Goal: Task Accomplishment & Management: Use online tool/utility

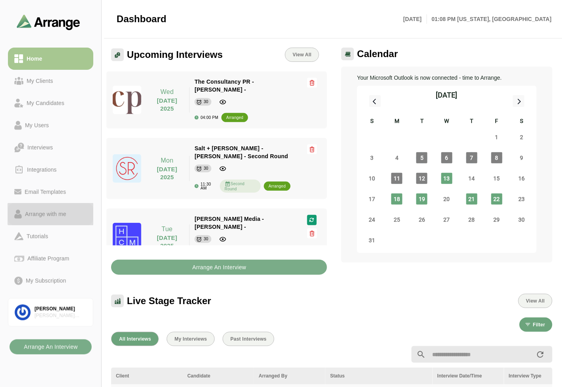
click at [48, 212] on div "Arrange with me" at bounding box center [46, 214] width 48 height 10
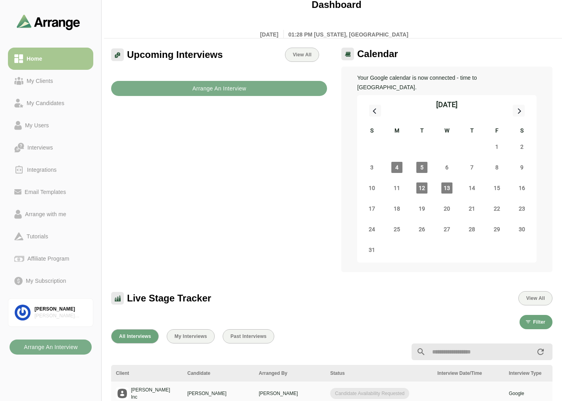
click at [217, 119] on div "Upcoming Interviews View All Arrange An Interview" at bounding box center [218, 160] width 225 height 234
click at [38, 82] on div "My Clients" at bounding box center [39, 81] width 33 height 10
click at [49, 63] on link "Home" at bounding box center [50, 59] width 85 height 22
click at [46, 78] on div "My Clients" at bounding box center [39, 81] width 33 height 10
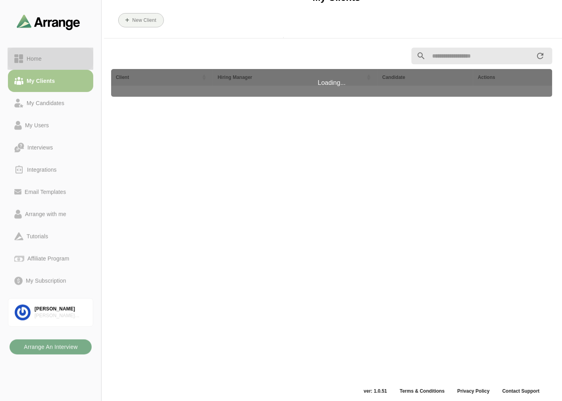
click at [54, 63] on div "Home" at bounding box center [50, 59] width 73 height 10
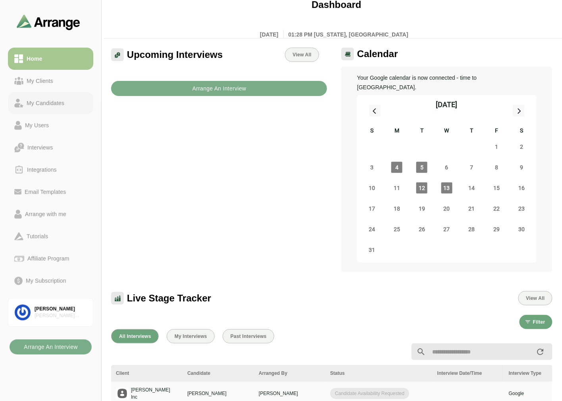
click at [36, 93] on link "My Candidates" at bounding box center [50, 103] width 85 height 22
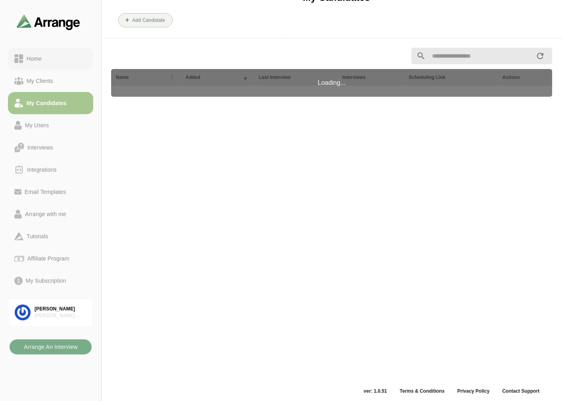
click at [53, 56] on div "Home" at bounding box center [50, 59] width 73 height 10
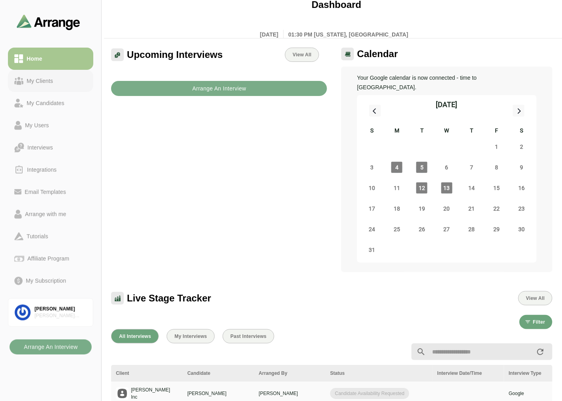
click at [35, 78] on div "My Clients" at bounding box center [39, 81] width 33 height 10
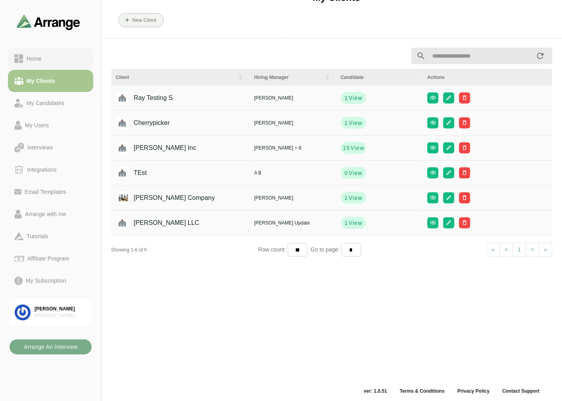
click at [40, 61] on div "Home" at bounding box center [33, 59] width 21 height 10
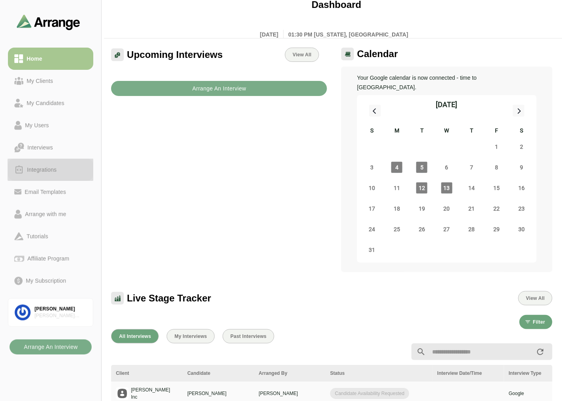
click at [42, 171] on div "Integrations" at bounding box center [42, 170] width 36 height 10
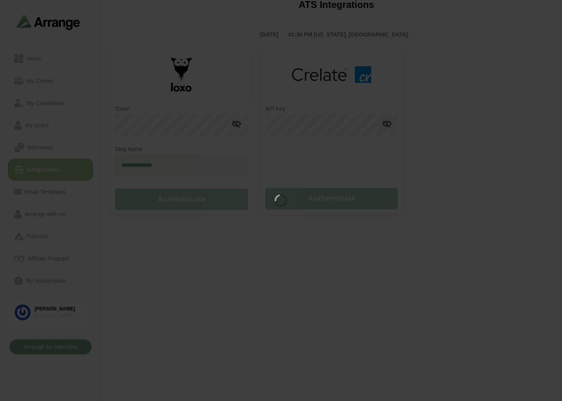
type input "**********"
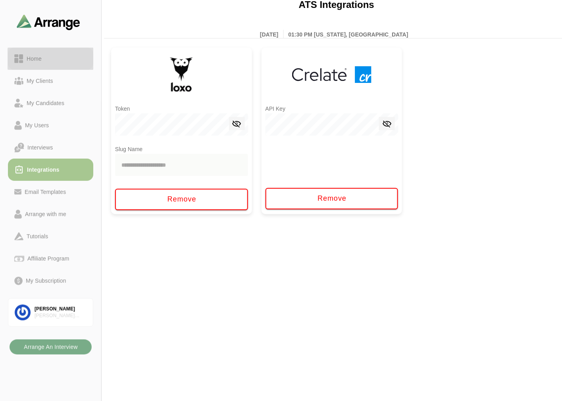
click at [56, 58] on div "Home" at bounding box center [50, 59] width 73 height 10
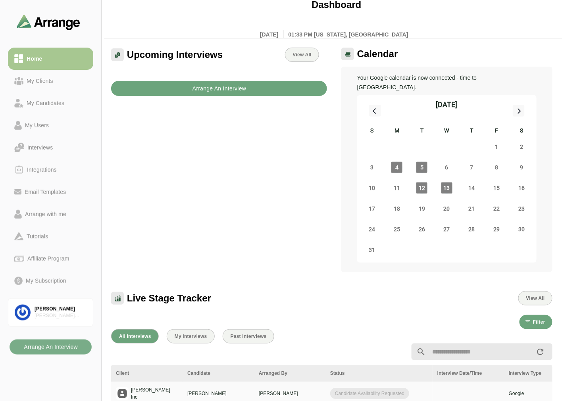
click at [264, 81] on button "Arrange An Interview" at bounding box center [219, 88] width 216 height 15
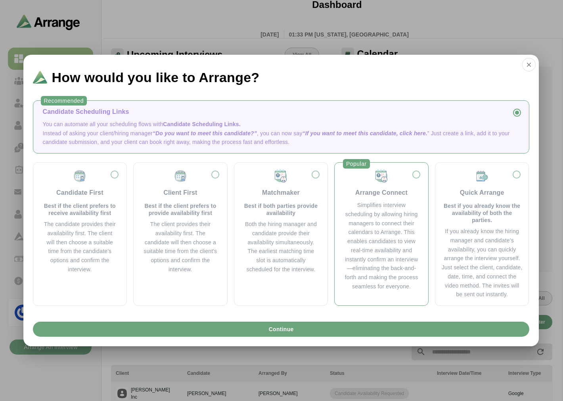
click at [394, 233] on div "Simplifies interview scheduling by allowing hiring managers to connect their ca…" at bounding box center [381, 246] width 75 height 90
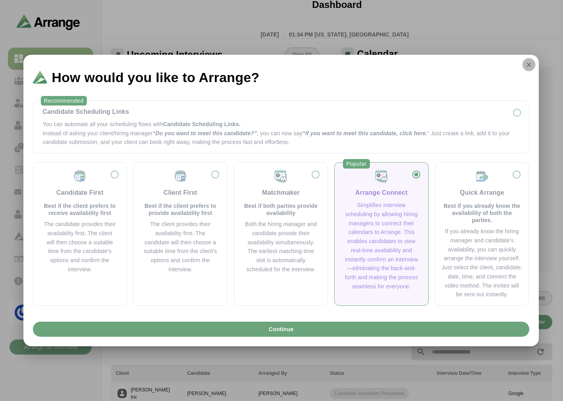
click at [533, 66] on button "button" at bounding box center [528, 64] width 13 height 13
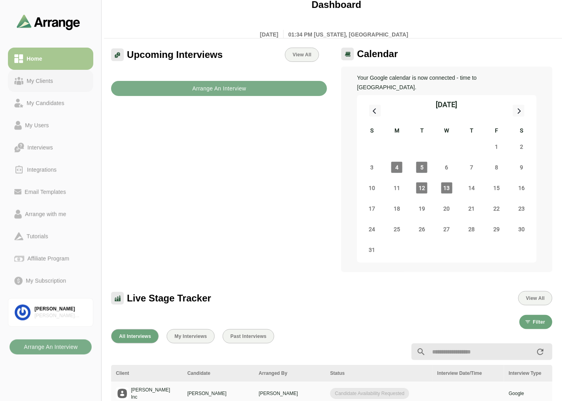
click at [58, 79] on div "My Clients" at bounding box center [50, 81] width 73 height 10
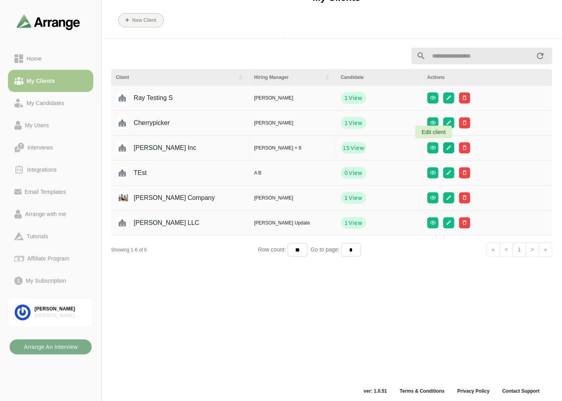
click at [445, 150] on icon "button" at bounding box center [448, 148] width 6 height 6
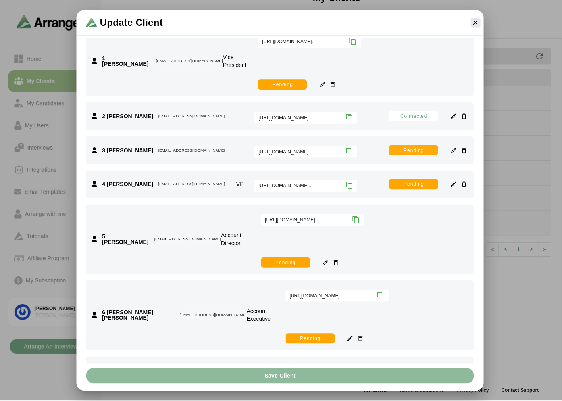
scroll to position [284, 0]
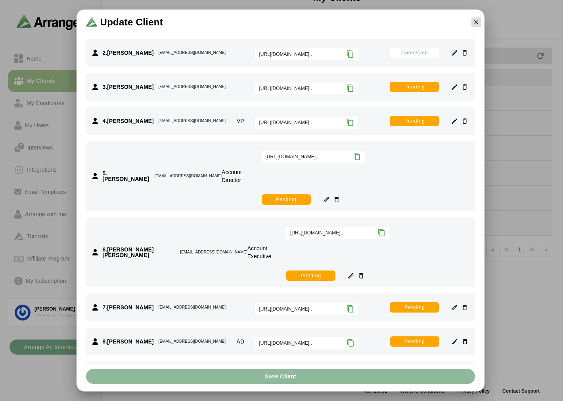
click at [481, 22] on button "button" at bounding box center [477, 22] width 10 height 10
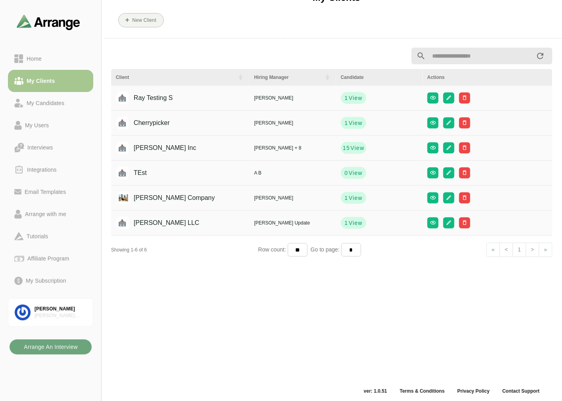
click at [65, 343] on b "Arrange An Interview" at bounding box center [50, 347] width 54 height 15
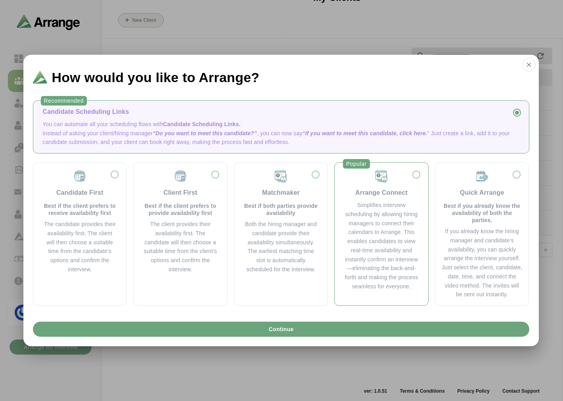
click at [388, 227] on div "Simplifies interview scheduling by allowing hiring managers to connect their ca…" at bounding box center [381, 246] width 75 height 90
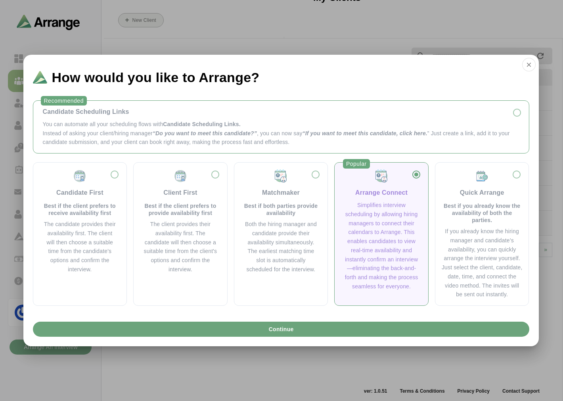
click at [134, 116] on div "Candidate Scheduling Links" at bounding box center [281, 112] width 477 height 10
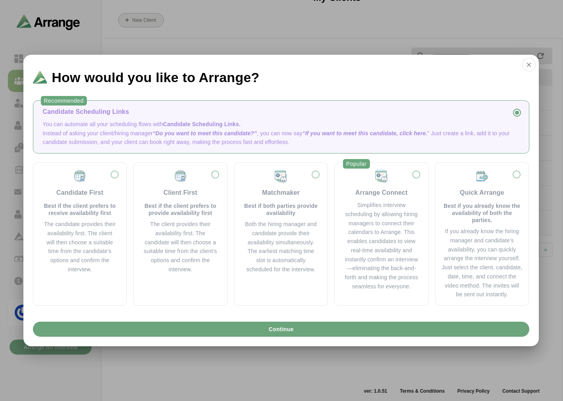
click at [136, 121] on p "You can automate all your scheduling flows with Candidate Scheduling Links." at bounding box center [281, 124] width 477 height 9
click at [274, 330] on span "Continue" at bounding box center [280, 329] width 25 height 15
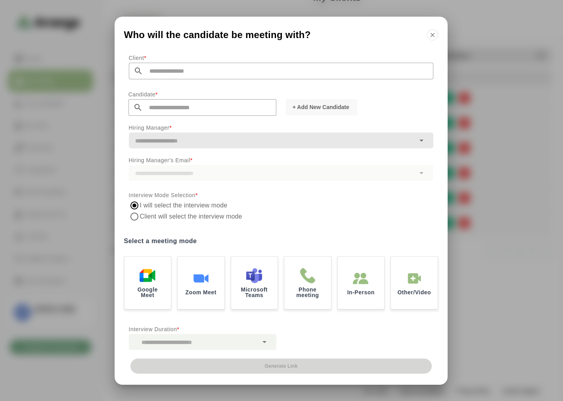
click at [177, 74] on input "text" at bounding box center [288, 71] width 290 height 17
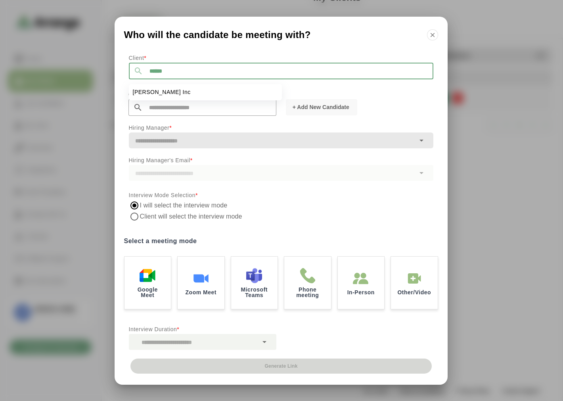
click at [155, 94] on li "[PERSON_NAME] Inc" at bounding box center [205, 92] width 153 height 16
type input "*******"
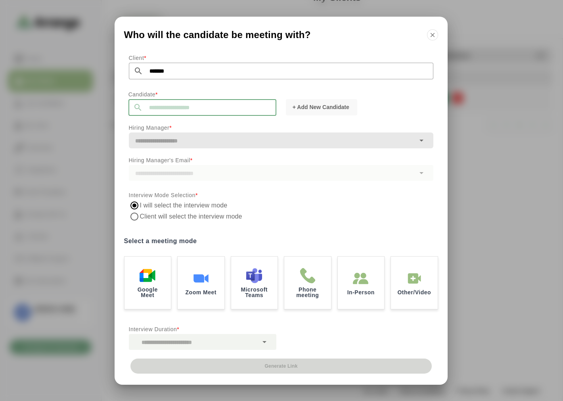
click at [194, 109] on input "text" at bounding box center [210, 107] width 134 height 17
click at [169, 124] on li "[PERSON_NAME] [EMAIL_ADDRESS][DOMAIN_NAME]" at bounding box center [205, 129] width 153 height 16
type input "**********"
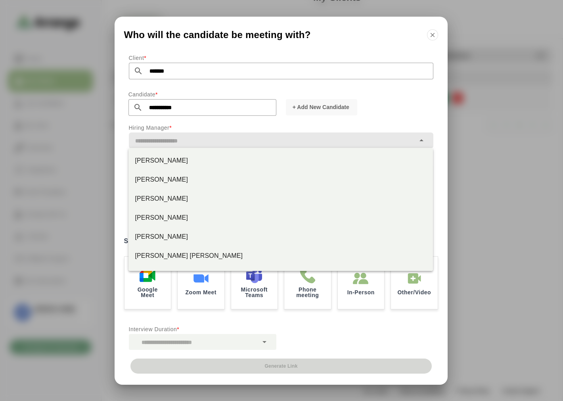
click at [232, 139] on input "text" at bounding box center [272, 140] width 286 height 11
click at [186, 158] on div "[PERSON_NAME]" at bounding box center [281, 161] width 292 height 10
type input "*********"
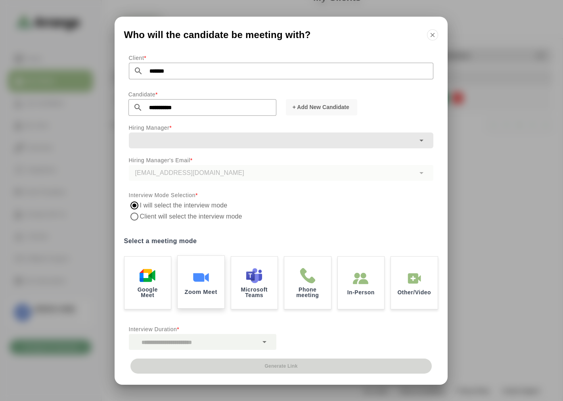
click at [201, 271] on img at bounding box center [201, 277] width 17 height 17
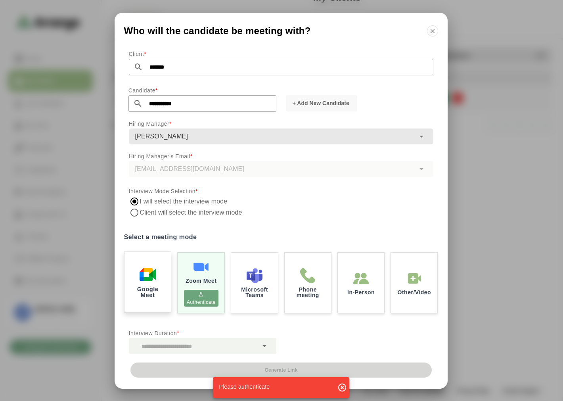
click at [152, 274] on img at bounding box center [147, 274] width 17 height 17
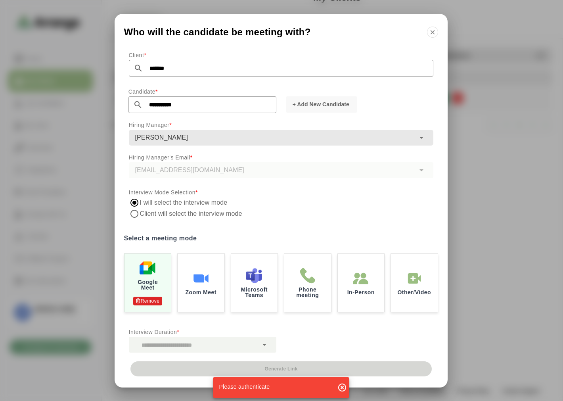
click at [341, 387] on icon "button" at bounding box center [343, 388] width 10 height 10
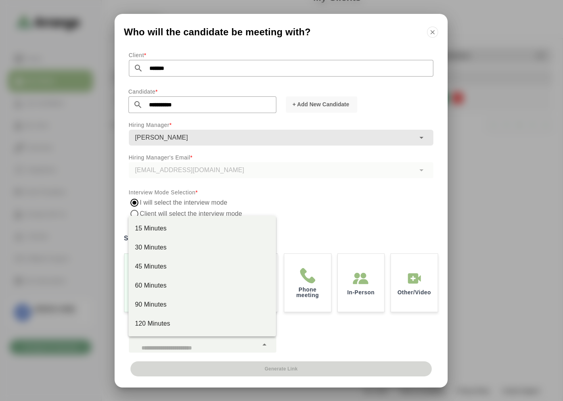
click at [195, 342] on div at bounding box center [193, 345] width 129 height 16
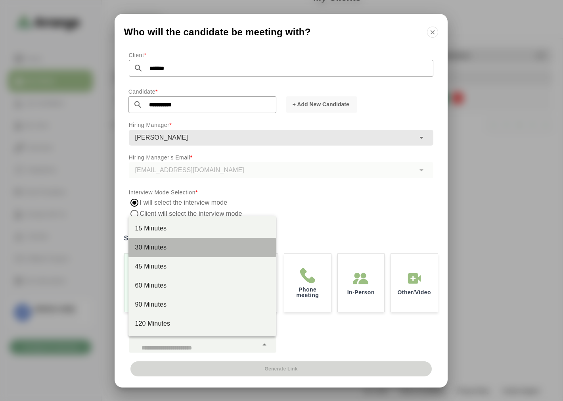
click at [151, 244] on div "30 Minutes" at bounding box center [202, 248] width 135 height 10
type input "**"
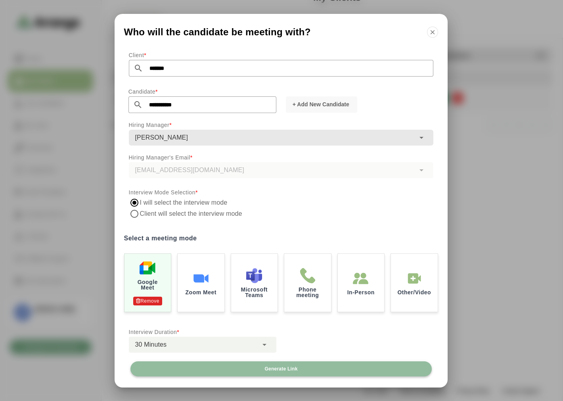
click at [286, 370] on span "Generate Link" at bounding box center [280, 369] width 33 height 6
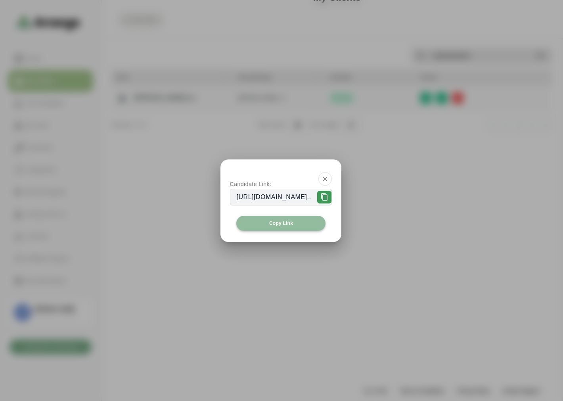
click at [282, 221] on span "Copy Link" at bounding box center [281, 223] width 24 height 6
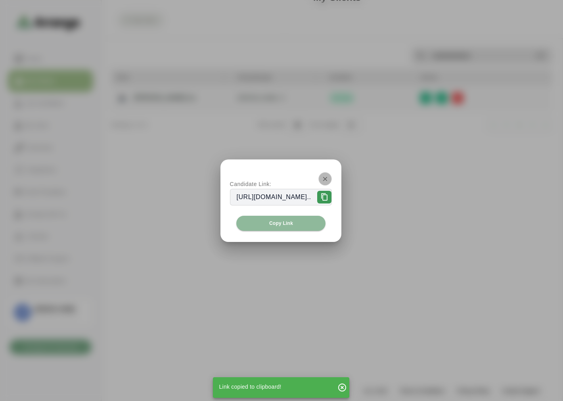
click at [332, 175] on button "button" at bounding box center [325, 178] width 13 height 13
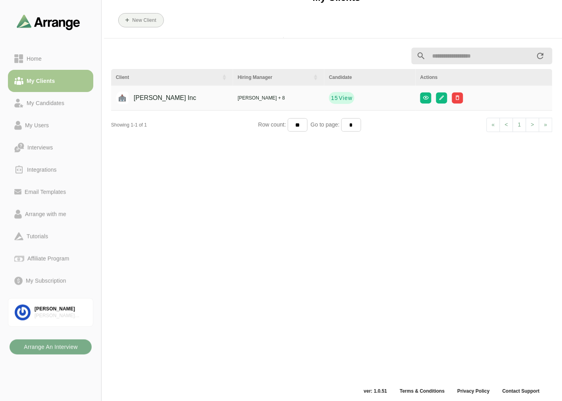
click at [279, 167] on div "Client Hiring Manager Candidate Actions [PERSON_NAME] Inc [PERSON_NAME] + 8 15 …" at bounding box center [331, 214] width 451 height 343
click at [35, 52] on link "Home" at bounding box center [50, 59] width 85 height 22
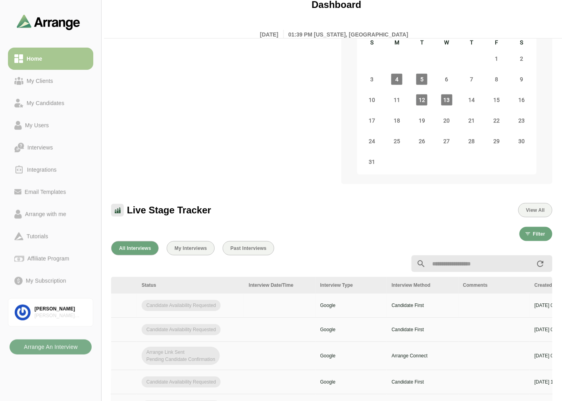
scroll to position [0, 318]
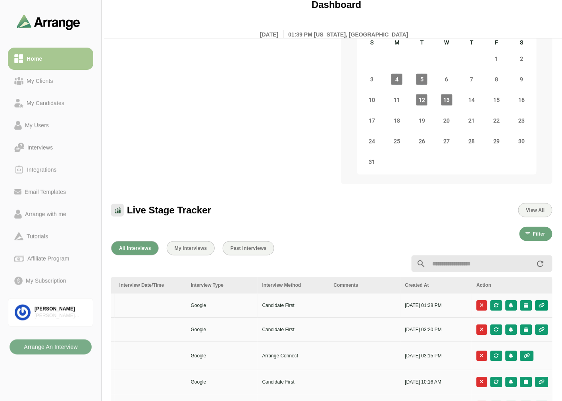
click at [545, 300] on button "button" at bounding box center [541, 305] width 13 height 10
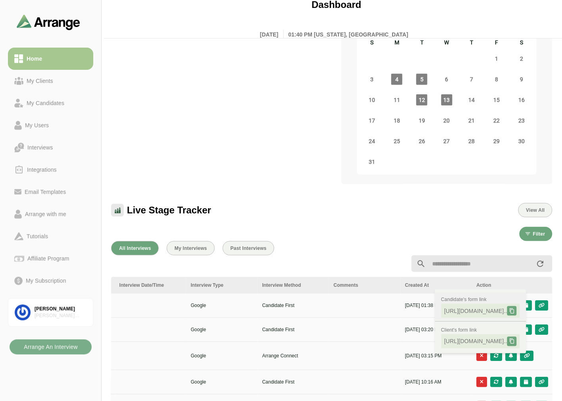
click at [514, 311] on icon at bounding box center [512, 311] width 6 height 6
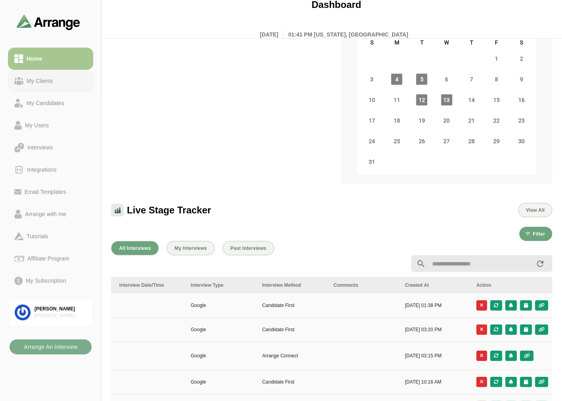
click at [41, 73] on link "My Clients" at bounding box center [50, 81] width 85 height 22
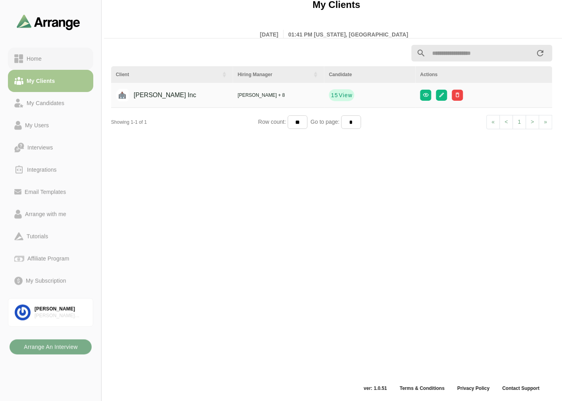
scroll to position [2, 0]
click at [49, 58] on div "Home" at bounding box center [50, 59] width 73 height 10
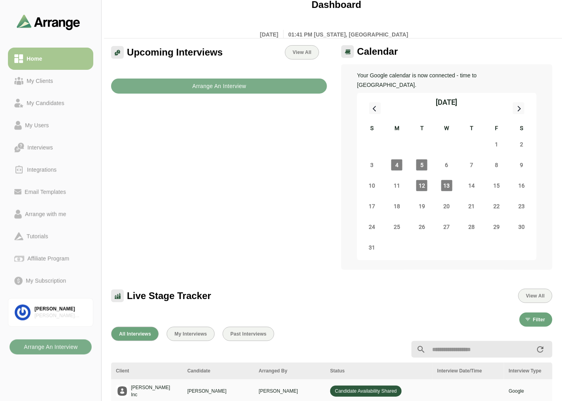
scroll to position [46, 0]
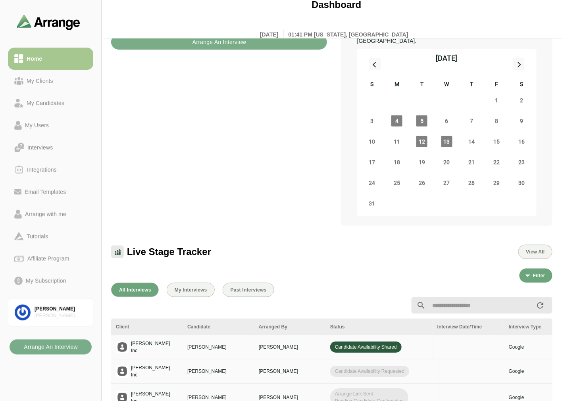
drag, startPoint x: 407, startPoint y: 327, endPoint x: 414, endPoint y: 327, distance: 7.2
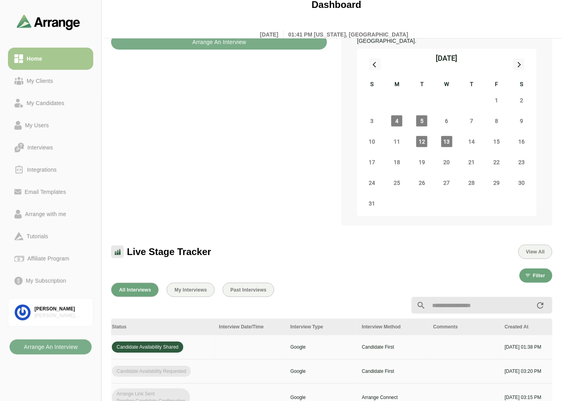
scroll to position [0, 318]
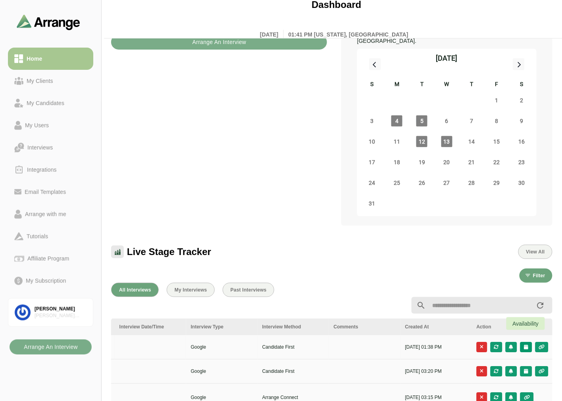
click at [525, 345] on icon "button" at bounding box center [525, 347] width 5 height 5
click at [503, 344] on div "Candidate Slots" at bounding box center [491, 343] width 46 height 10
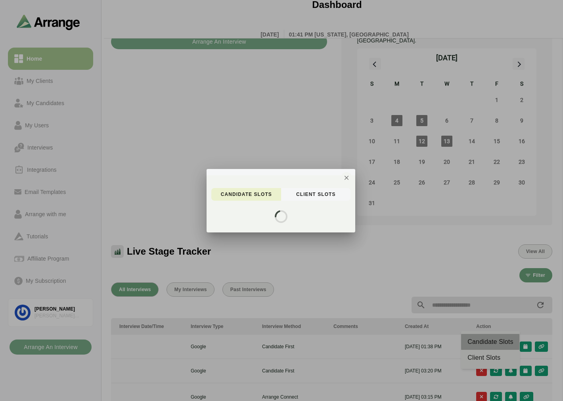
scroll to position [0, 317]
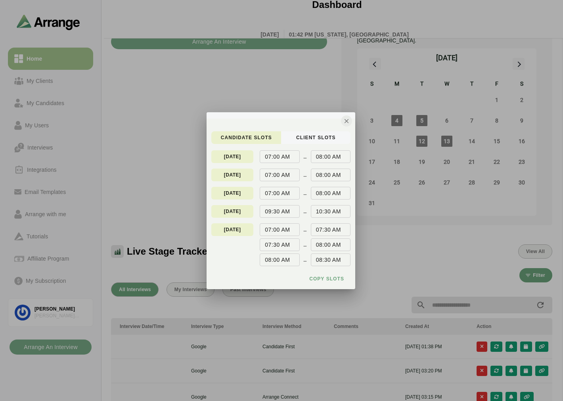
click at [351, 121] on button "button" at bounding box center [346, 120] width 11 height 11
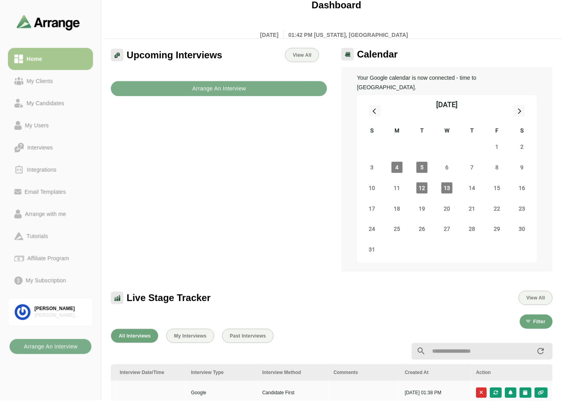
scroll to position [46, 0]
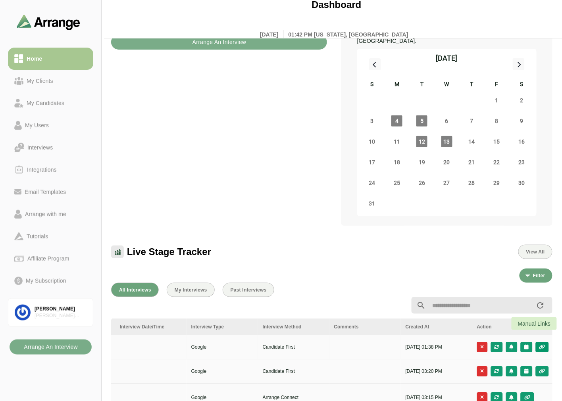
click at [541, 345] on icon "button" at bounding box center [542, 347] width 7 height 5
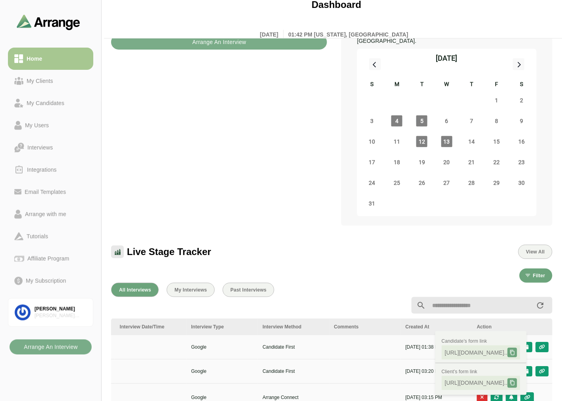
click at [288, 188] on div "Upcoming Interviews View All Arrange An Interview" at bounding box center [218, 113] width 225 height 234
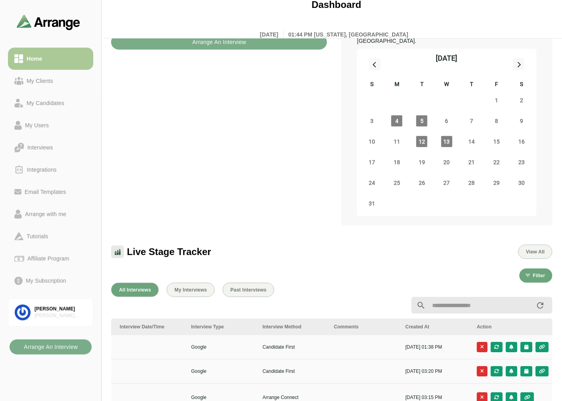
click at [63, 79] on div "My Clients" at bounding box center [50, 81] width 73 height 10
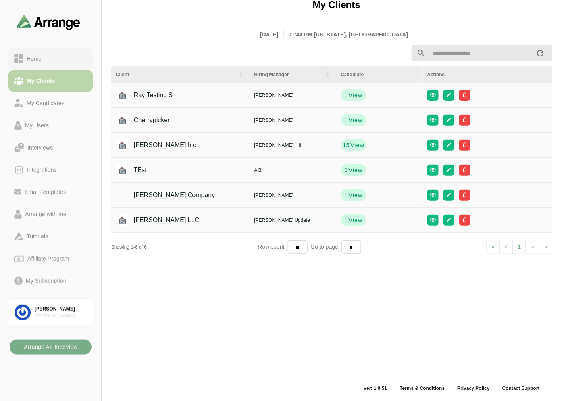
click at [69, 57] on div "Home" at bounding box center [50, 59] width 73 height 10
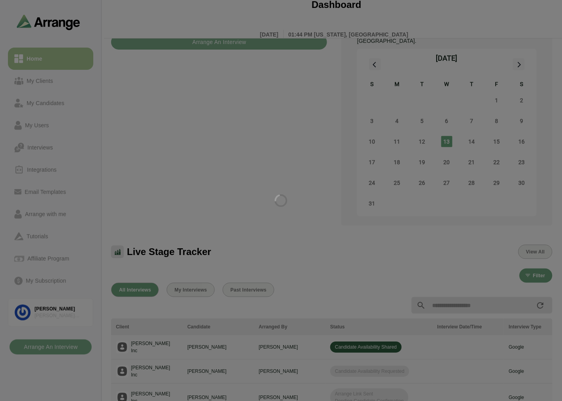
scroll to position [2, 0]
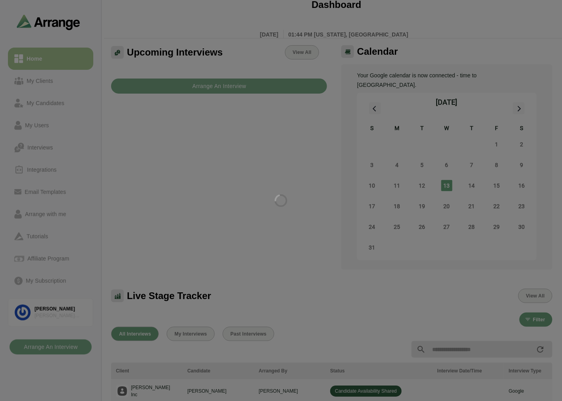
click at [69, 57] on div at bounding box center [281, 200] width 562 height 401
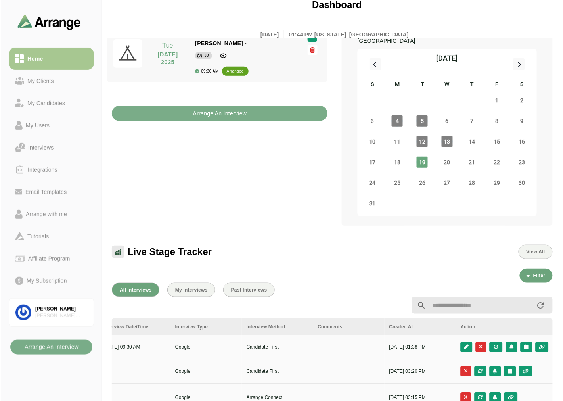
scroll to position [0, 0]
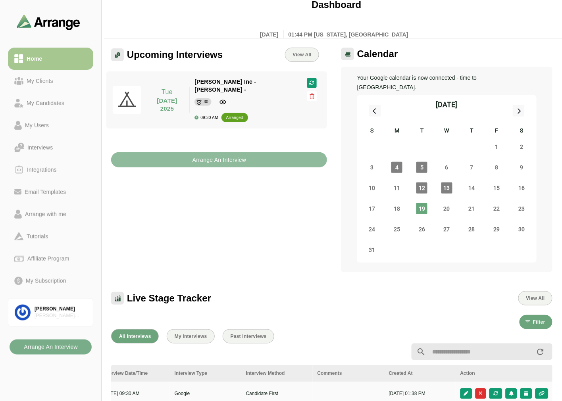
click at [224, 152] on b "Arrange An Interview" at bounding box center [219, 159] width 54 height 15
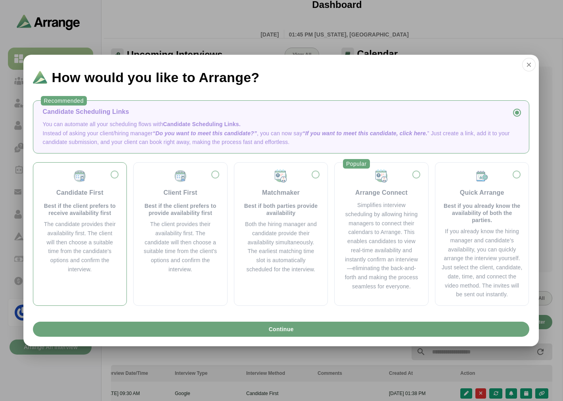
click at [72, 196] on div "Candidate First" at bounding box center [79, 193] width 47 height 10
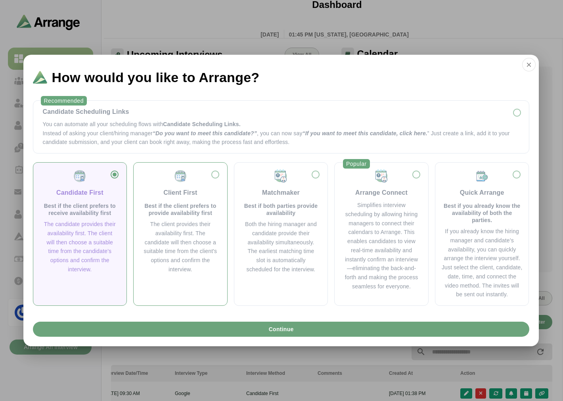
click at [187, 195] on div "Client First" at bounding box center [180, 193] width 34 height 10
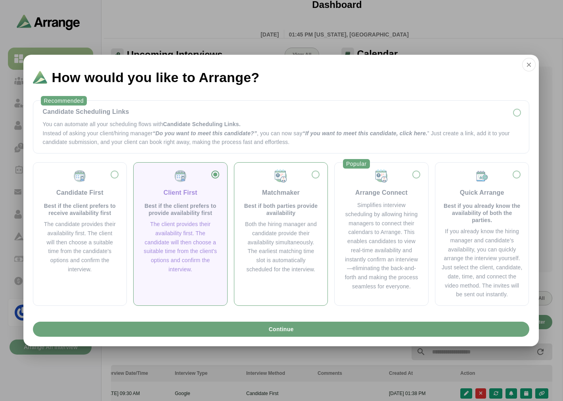
click at [280, 201] on div "Matchmaker Best if both parties provide availability" at bounding box center [281, 193] width 75 height 48
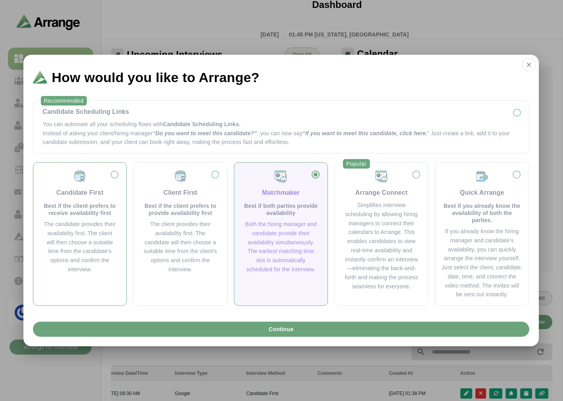
click at [107, 210] on p "Best if the client prefers to receive availability first" at bounding box center [80, 209] width 75 height 14
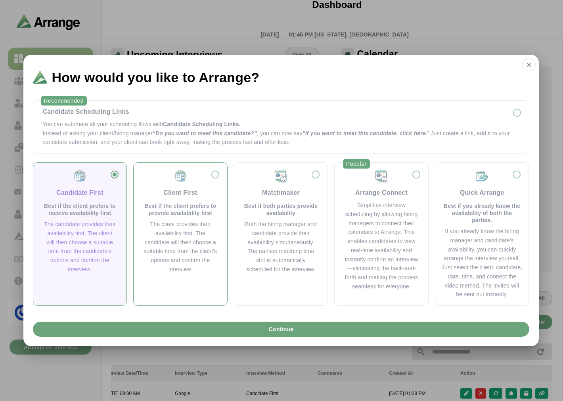
click at [169, 215] on p "Best if the client prefers to provide availability first" at bounding box center [180, 209] width 75 height 14
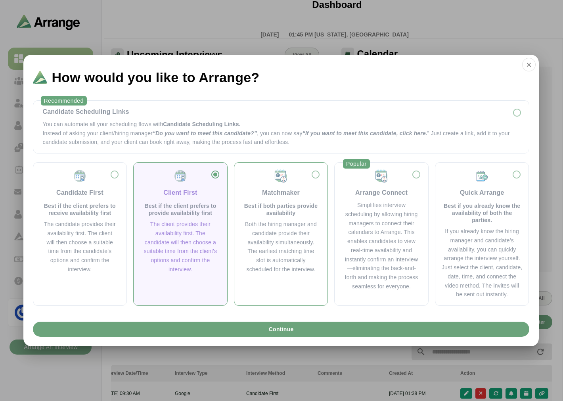
click at [256, 211] on p "Best if both parties provide availability" at bounding box center [281, 209] width 75 height 14
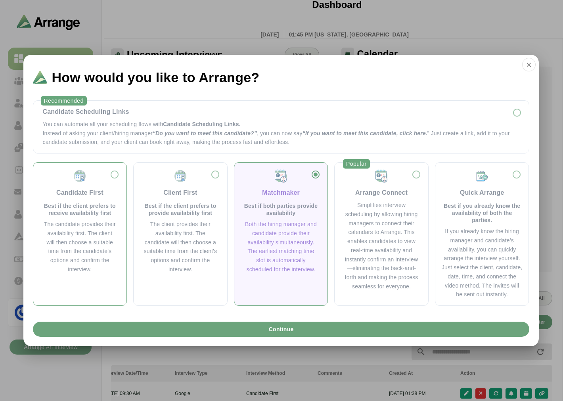
click at [84, 225] on div "The candidate provides their availability first. The client will then choose a …" at bounding box center [80, 247] width 75 height 54
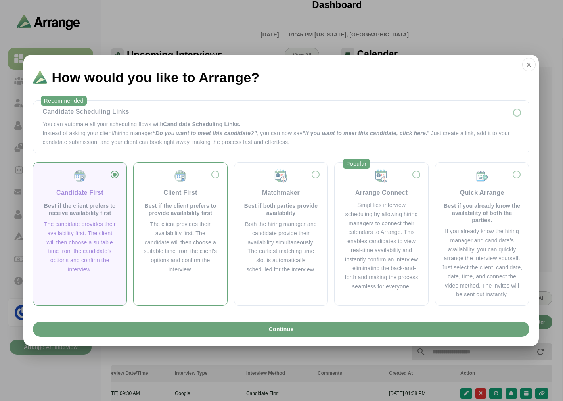
click at [168, 217] on div "Client First Best if the client prefers to provide availability first The clien…" at bounding box center [180, 221] width 81 height 105
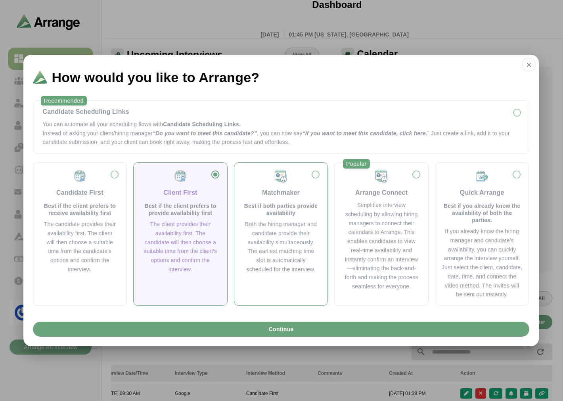
click at [276, 213] on p "Best if both parties provide availability" at bounding box center [281, 209] width 75 height 14
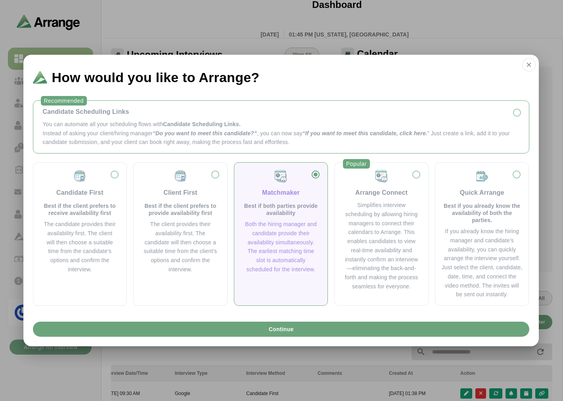
click at [129, 128] on p "You can automate all your scheduling flows with Candidate Scheduling Links." at bounding box center [281, 124] width 477 height 9
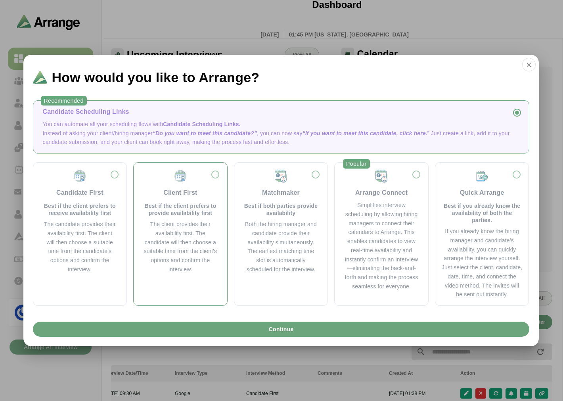
click at [155, 211] on p "Best if the client prefers to provide availability first" at bounding box center [180, 209] width 75 height 14
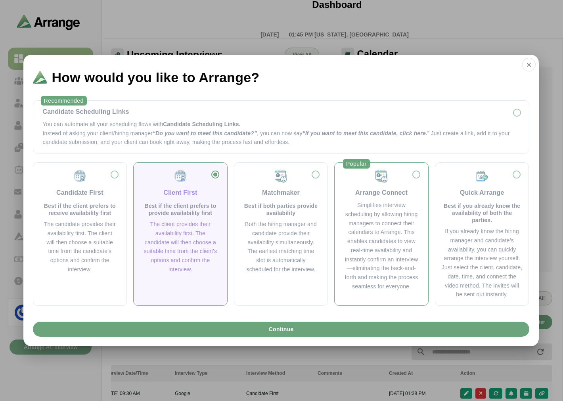
click at [387, 201] on div "Arrange Connect Simplifies interview scheduling by allowing hiring managers to …" at bounding box center [381, 230] width 81 height 122
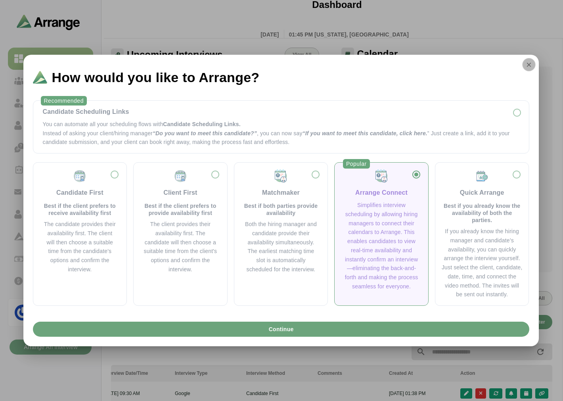
click at [530, 64] on icon "button" at bounding box center [529, 64] width 7 height 7
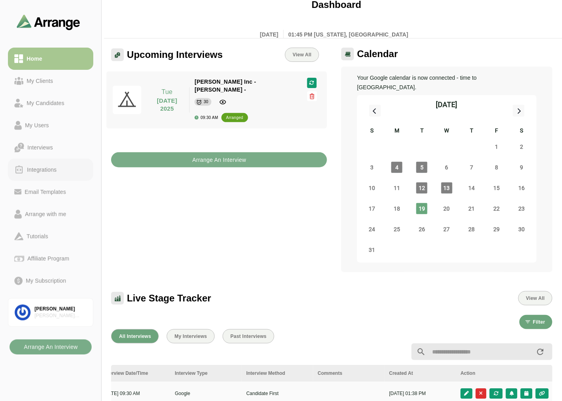
click at [52, 169] on div "Integrations" at bounding box center [42, 170] width 36 height 10
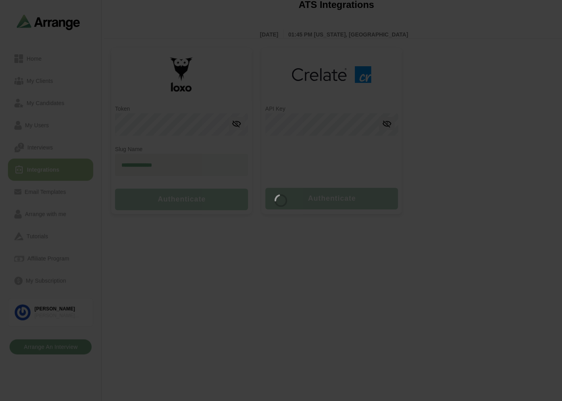
type input "**********"
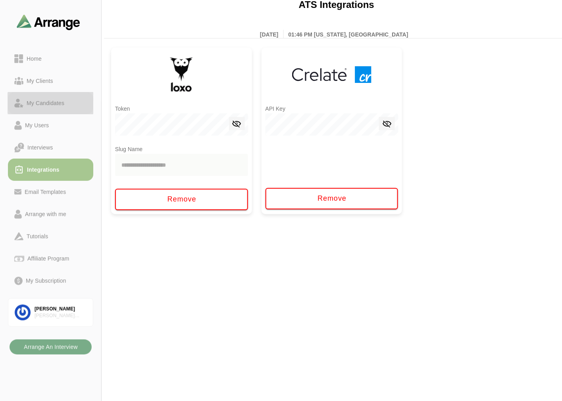
click at [56, 107] on div "My Candidates" at bounding box center [45, 103] width 44 height 10
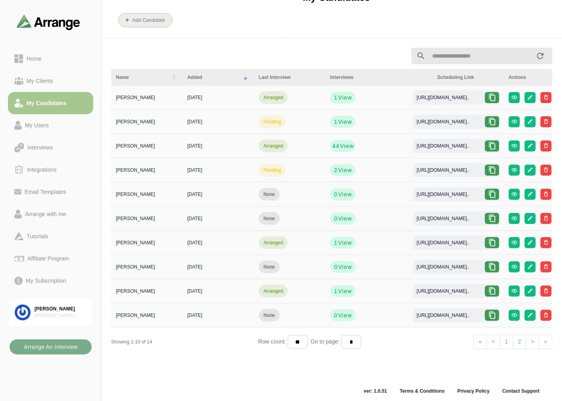
click at [145, 23] on span "Add Candidate" at bounding box center [145, 20] width 39 height 6
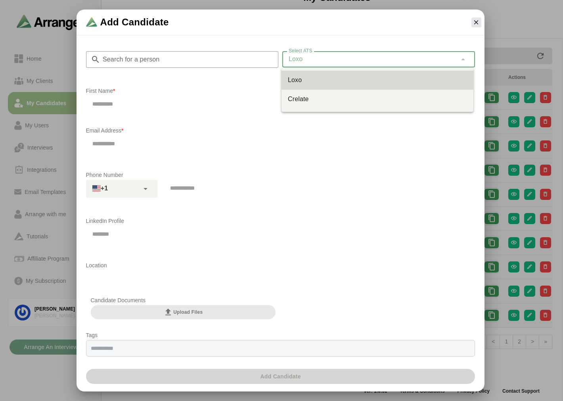
click at [338, 58] on div "Loxo ****" at bounding box center [369, 59] width 175 height 16
drag, startPoint x: 299, startPoint y: 146, endPoint x: 288, endPoint y: 142, distance: 11.7
click at [299, 146] on input "email" at bounding box center [280, 143] width 389 height 17
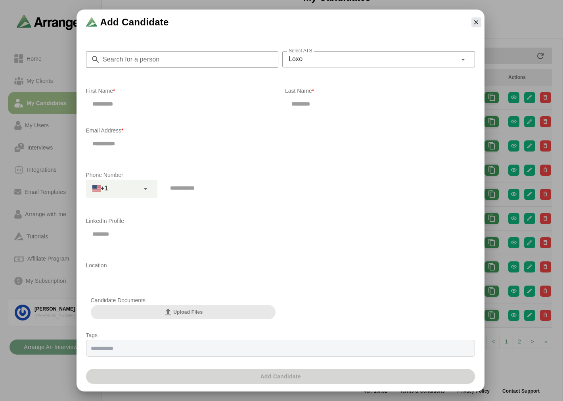
click at [176, 59] on input "Search for a person" at bounding box center [189, 59] width 178 height 17
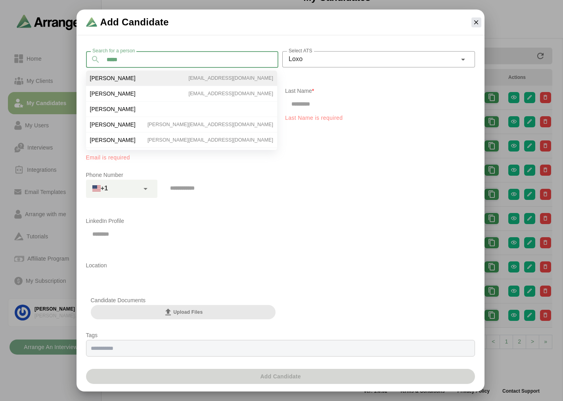
type input "*****"
click at [132, 86] on li "[PERSON_NAME] [EMAIL_ADDRESS][DOMAIN_NAME]" at bounding box center [181, 93] width 191 height 15
type input "***"
type input "*****"
type input "**********"
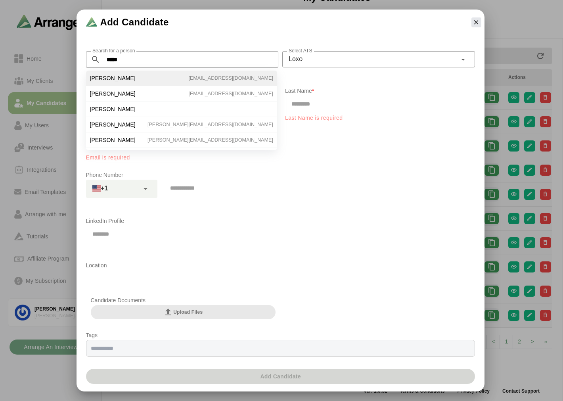
type input "**********"
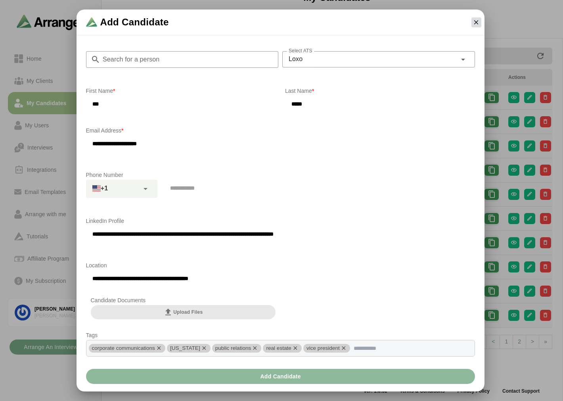
click at [475, 24] on icon "button" at bounding box center [476, 22] width 7 height 7
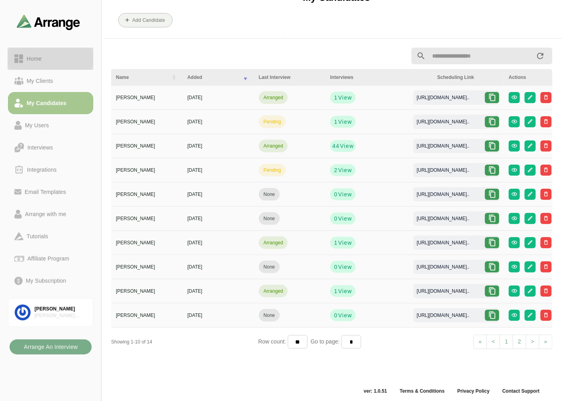
click at [52, 59] on div "Home" at bounding box center [50, 59] width 73 height 10
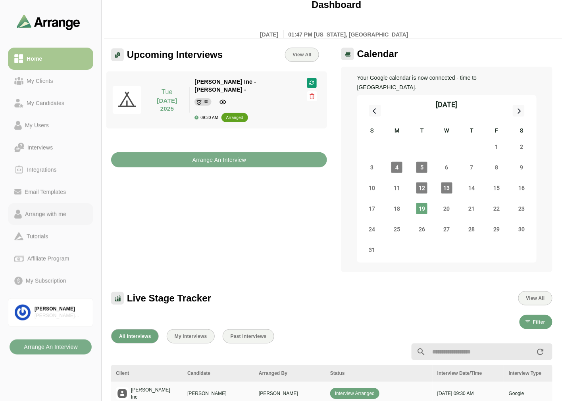
click at [54, 209] on div "Arrange with me" at bounding box center [46, 214] width 48 height 10
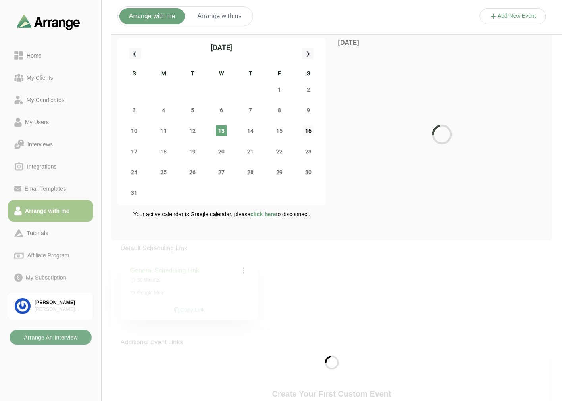
click at [311, 129] on span "16" at bounding box center [308, 130] width 11 height 11
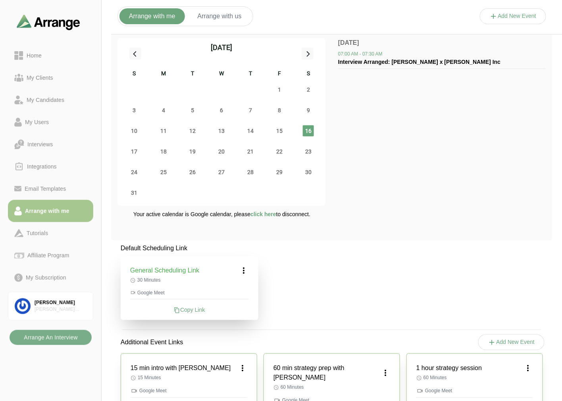
click at [311, 129] on span "16" at bounding box center [308, 130] width 11 height 11
click at [248, 270] on icon at bounding box center [244, 271] width 10 height 10
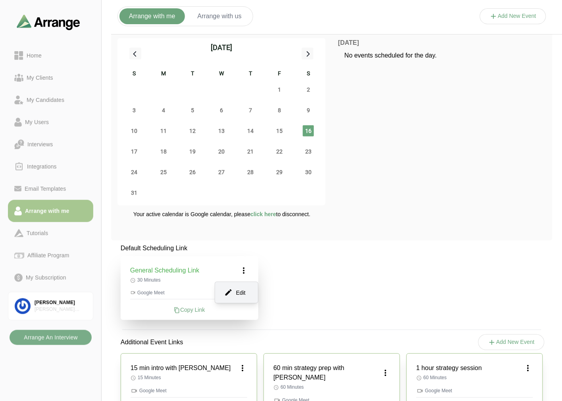
click at [241, 289] on div "Edit" at bounding box center [236, 292] width 36 height 15
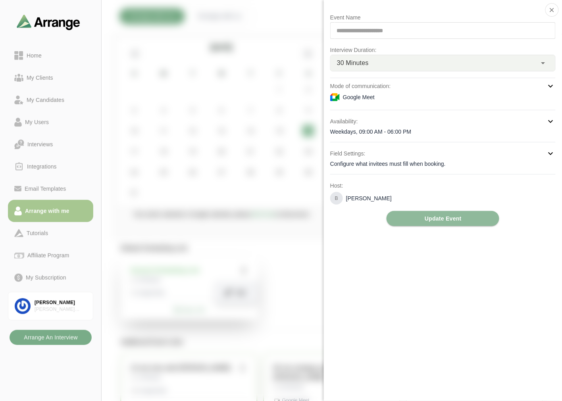
click at [425, 93] on div "Google Meet" at bounding box center [442, 97] width 225 height 10
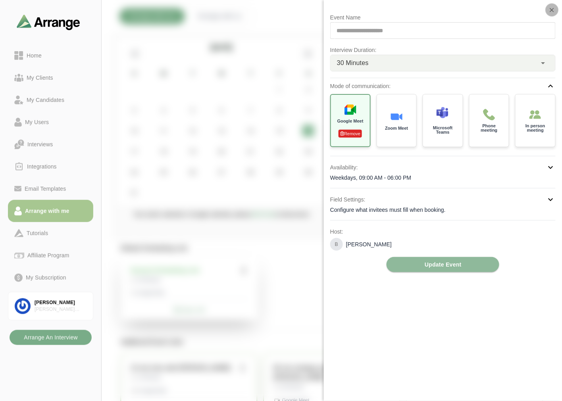
click at [548, 10] on button "button" at bounding box center [551, 9] width 13 height 13
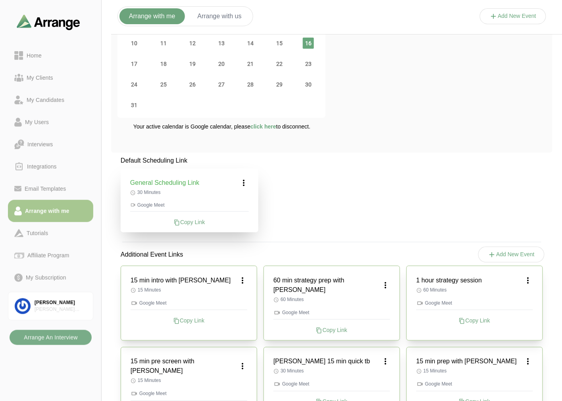
scroll to position [88, 0]
click at [221, 11] on button "Arrange with us" at bounding box center [219, 16] width 63 height 16
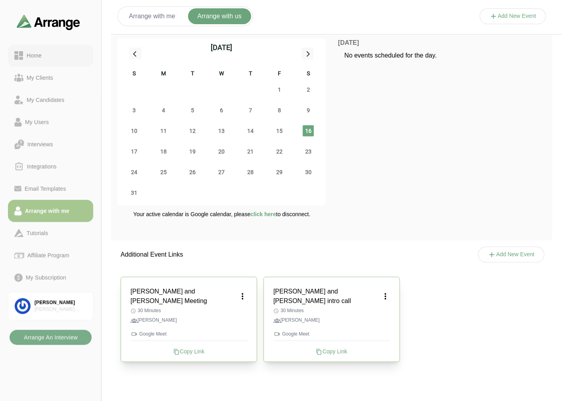
click at [54, 51] on div "Home" at bounding box center [50, 56] width 73 height 10
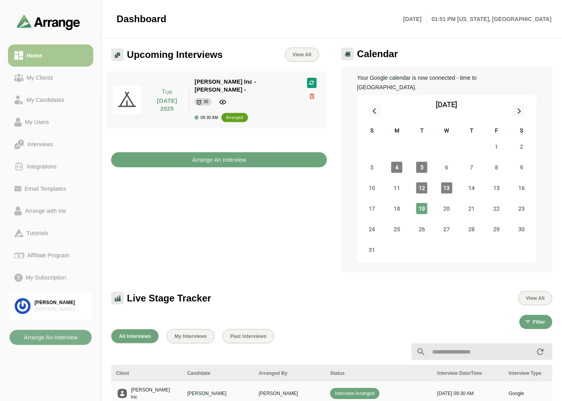
click at [236, 152] on b "Arrange An Interview" at bounding box center [219, 159] width 54 height 15
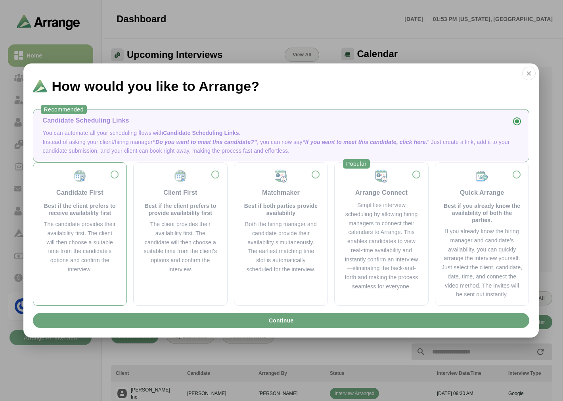
click at [70, 192] on div "Candidate First" at bounding box center [79, 193] width 47 height 10
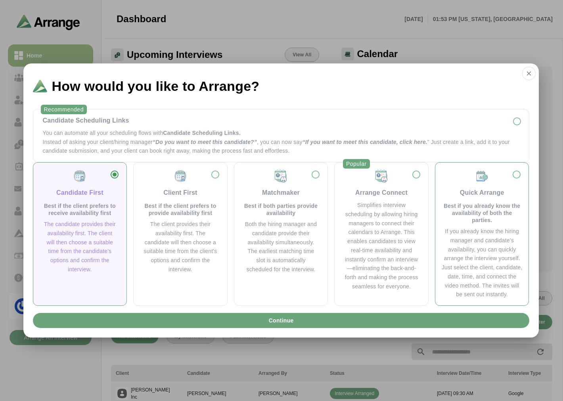
click at [487, 195] on div "Quick Arrange" at bounding box center [482, 193] width 44 height 10
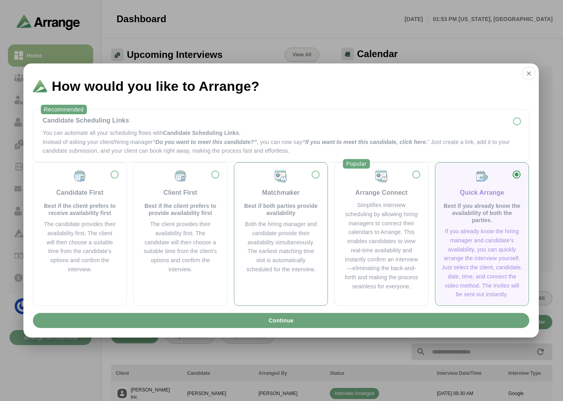
click at [257, 195] on div "Matchmaker Best if both parties provide availability" at bounding box center [281, 193] width 75 height 48
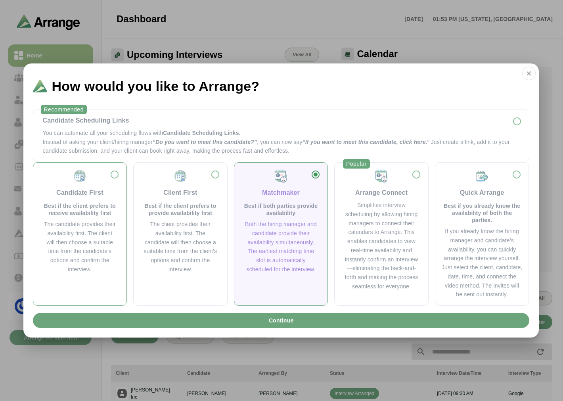
click at [59, 197] on div "Candidate First" at bounding box center [79, 193] width 47 height 10
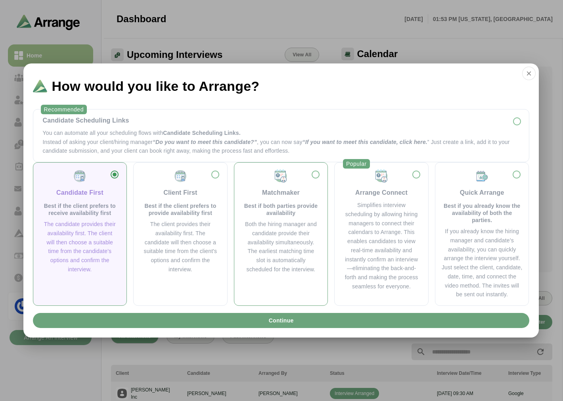
click at [254, 200] on div "Matchmaker Best if both parties provide availability" at bounding box center [281, 193] width 75 height 48
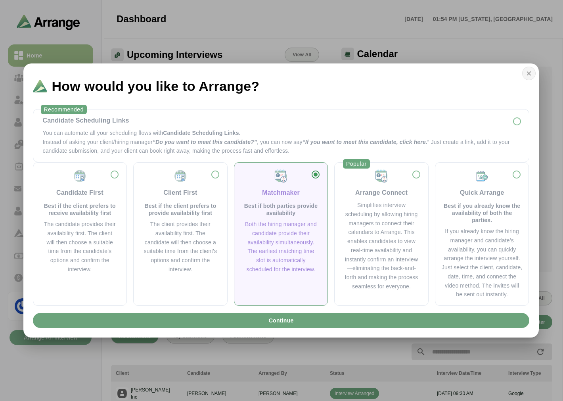
click at [526, 70] on icon "button" at bounding box center [529, 73] width 7 height 7
